Goal: Information Seeking & Learning: Understand process/instructions

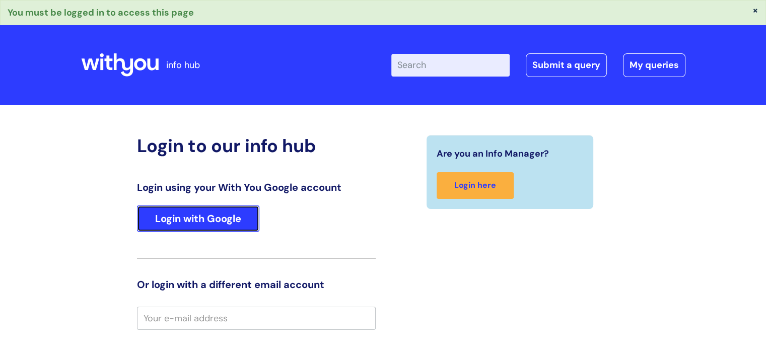
click at [233, 219] on link "Login with Google" at bounding box center [198, 218] width 122 height 26
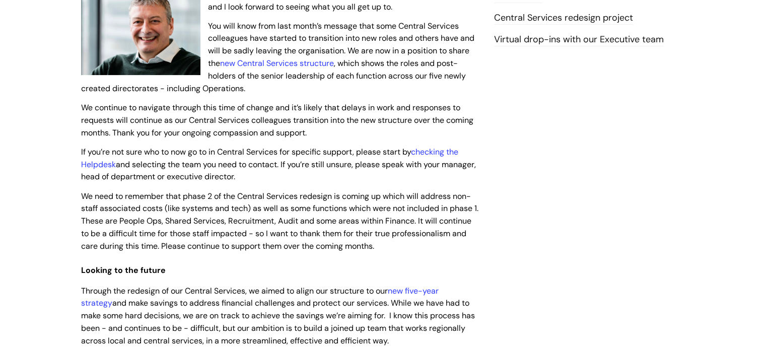
scroll to position [252, 0]
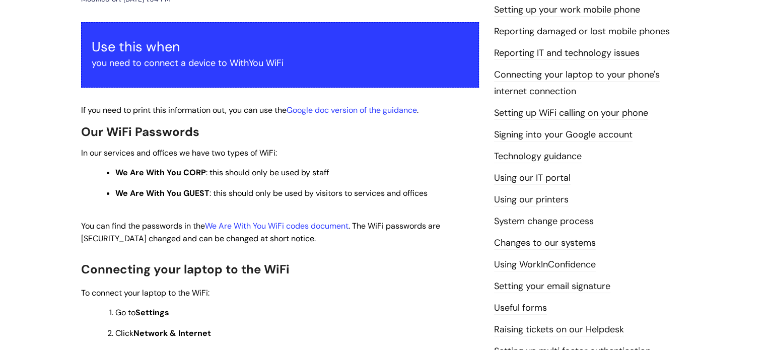
scroll to position [201, 0]
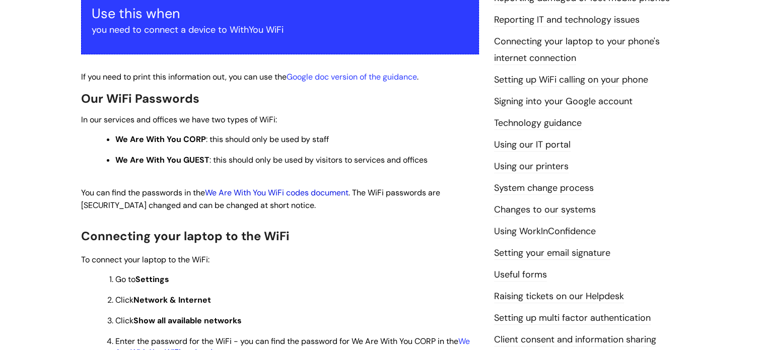
click at [326, 196] on link "We Are With You WiFi codes document" at bounding box center [277, 192] width 144 height 11
